Goal: Transaction & Acquisition: Purchase product/service

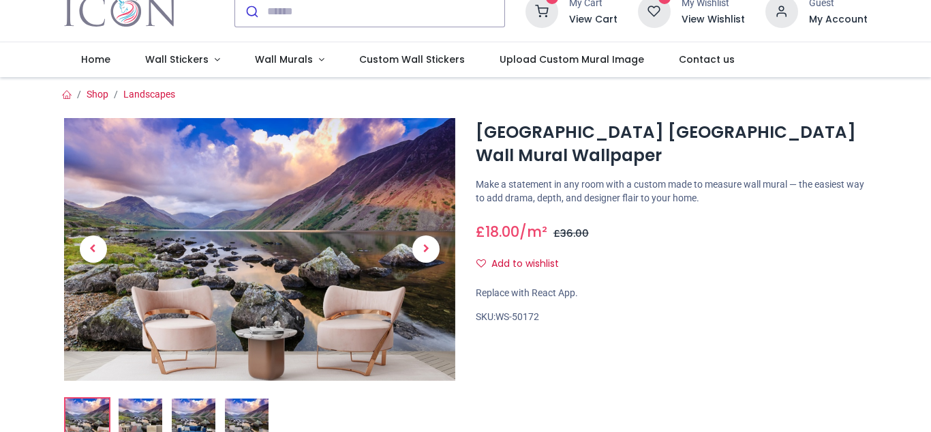
scroll to position [205, 0]
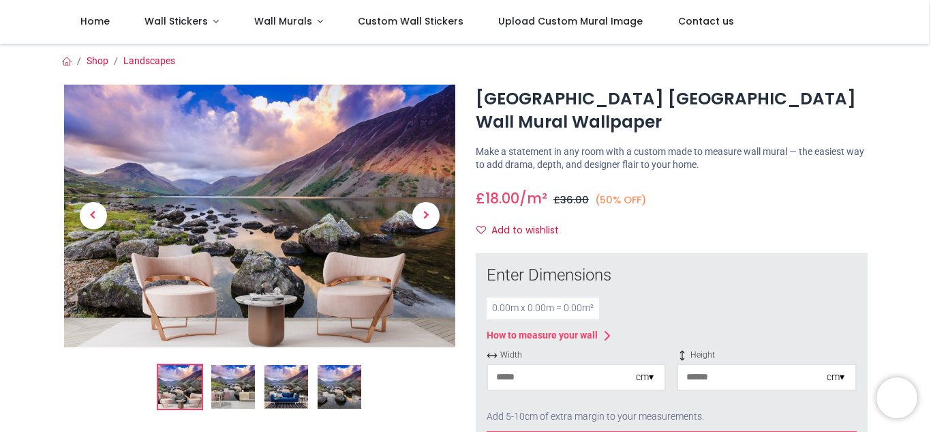
scroll to position [273, 0]
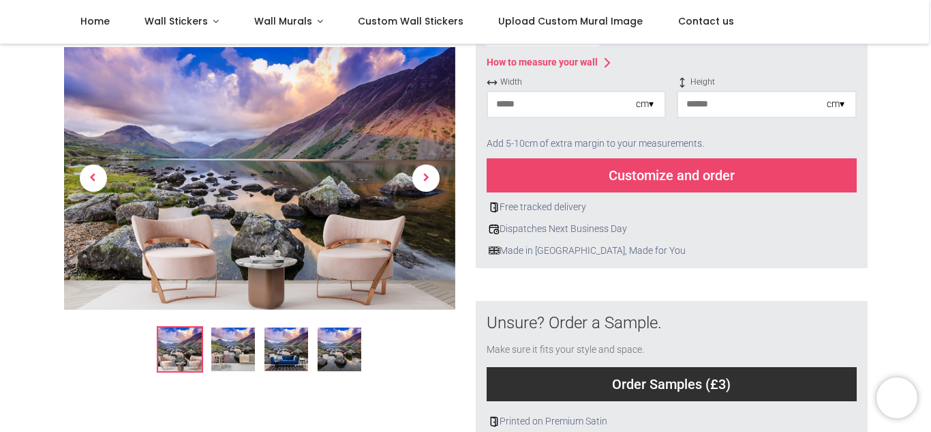
click at [557, 108] on input "number" at bounding box center [562, 104] width 148 height 25
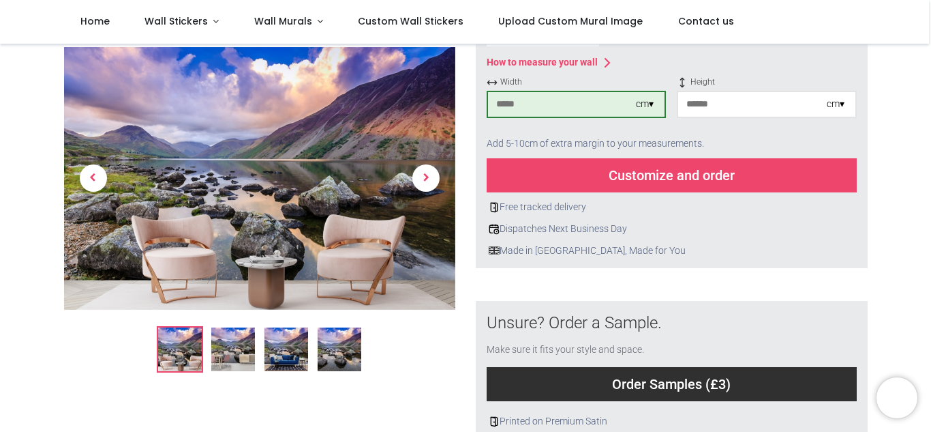
type input "***"
click at [693, 107] on input "number" at bounding box center [752, 104] width 148 height 25
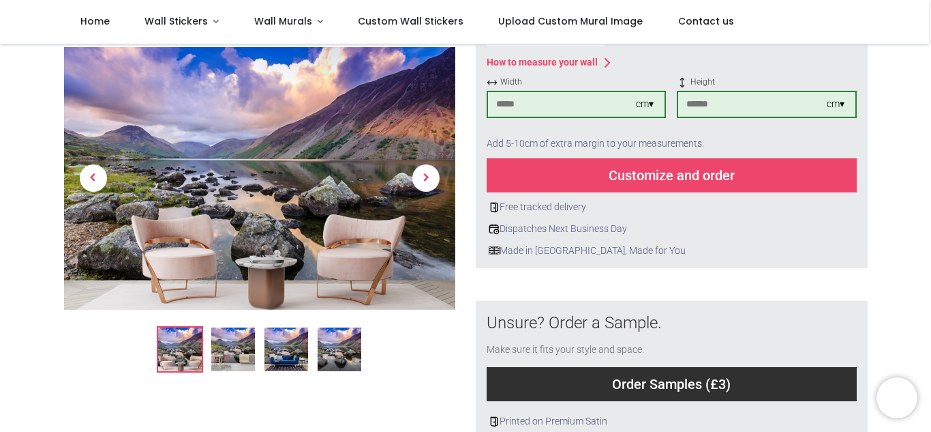
type input "***"
click at [702, 179] on div "Customize and order" at bounding box center [672, 175] width 370 height 34
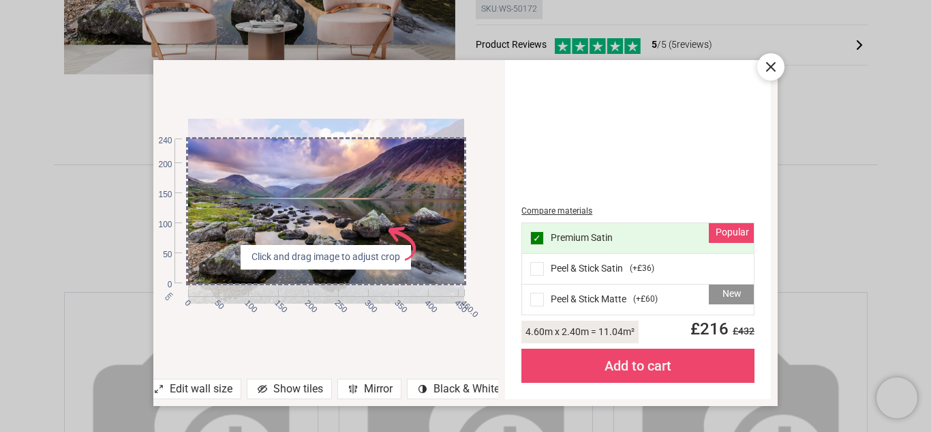
click at [766, 70] on icon at bounding box center [771, 67] width 16 height 16
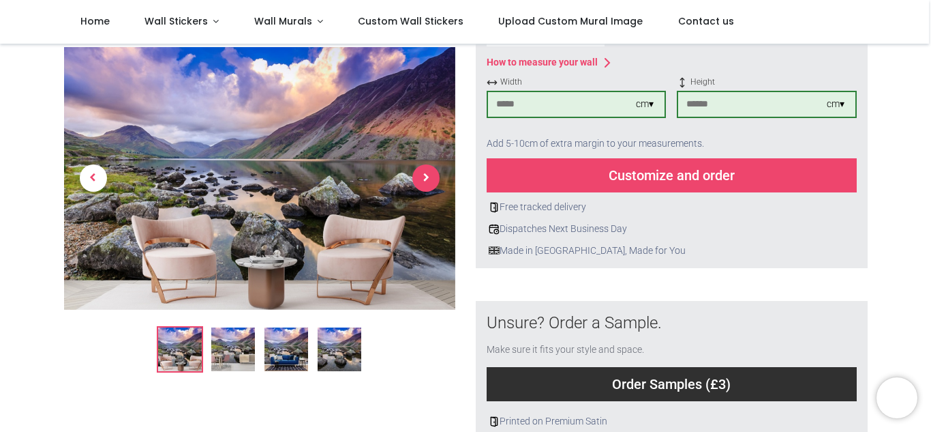
click at [428, 181] on span "Next" at bounding box center [426, 178] width 27 height 27
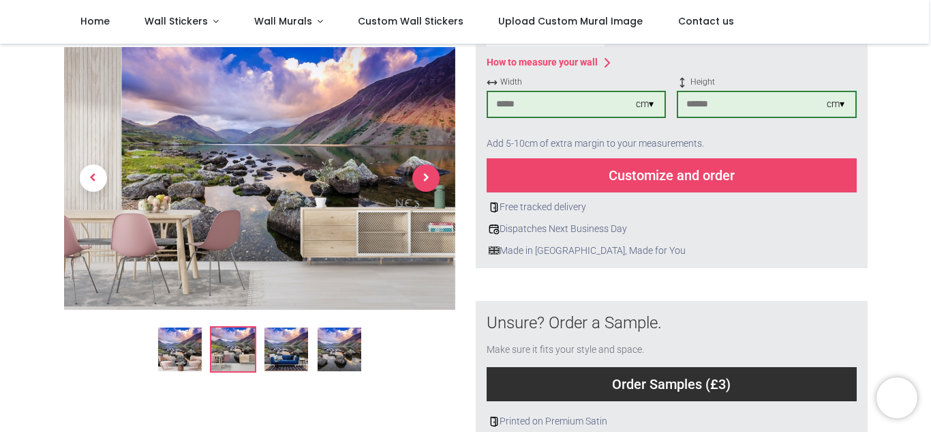
click at [428, 181] on span "Next" at bounding box center [426, 178] width 27 height 27
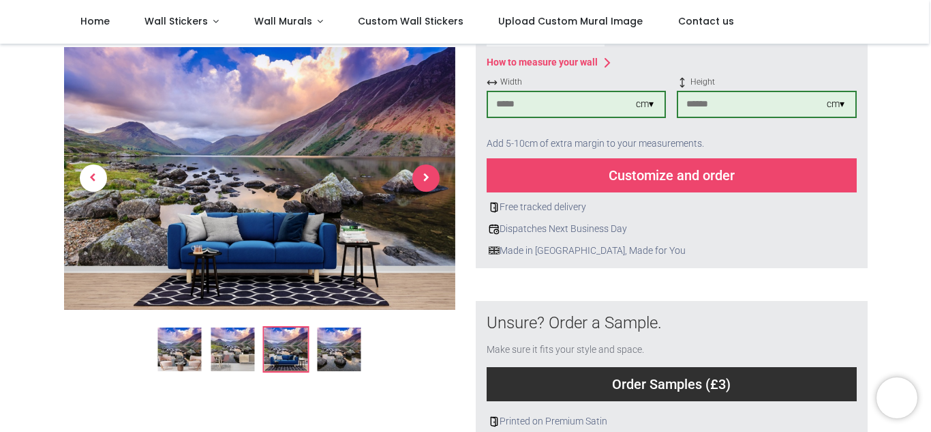
click at [428, 181] on span "Next" at bounding box center [426, 178] width 27 height 27
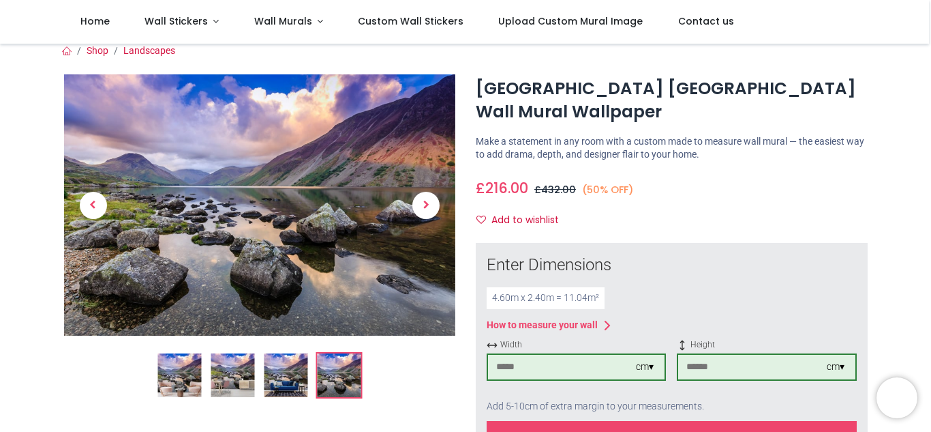
scroll to position [0, 0]
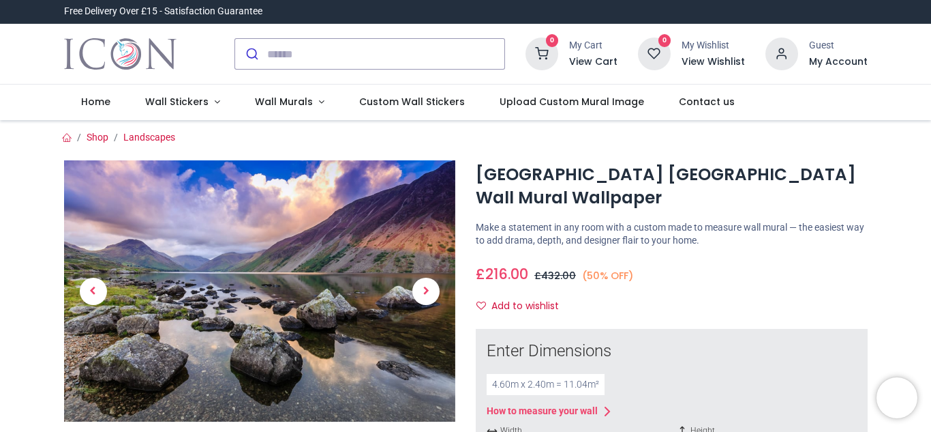
click at [771, 286] on div "£ 216.00 18.0 /m² GBP £ 432.00 (50% OFF) £ 36.00 Not Available For Sale Size 0c…" at bounding box center [672, 287] width 392 height 59
